Goal: Task Accomplishment & Management: Use online tool/utility

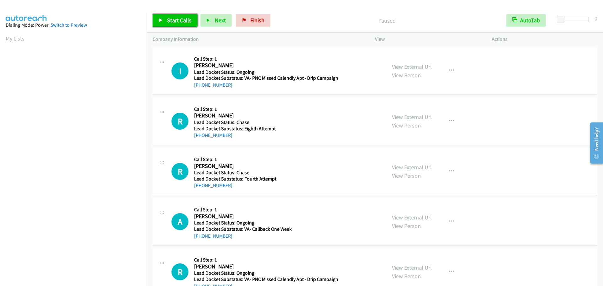
click at [176, 19] on span "Start Calls" at bounding box center [179, 20] width 25 height 7
drag, startPoint x: 259, startPoint y: 20, endPoint x: 328, endPoint y: 20, distance: 69.8
click at [259, 20] on span "Finish" at bounding box center [257, 20] width 14 height 7
click at [255, 24] on link "Finish" at bounding box center [253, 20] width 35 height 13
